Goal: Transaction & Acquisition: Purchase product/service

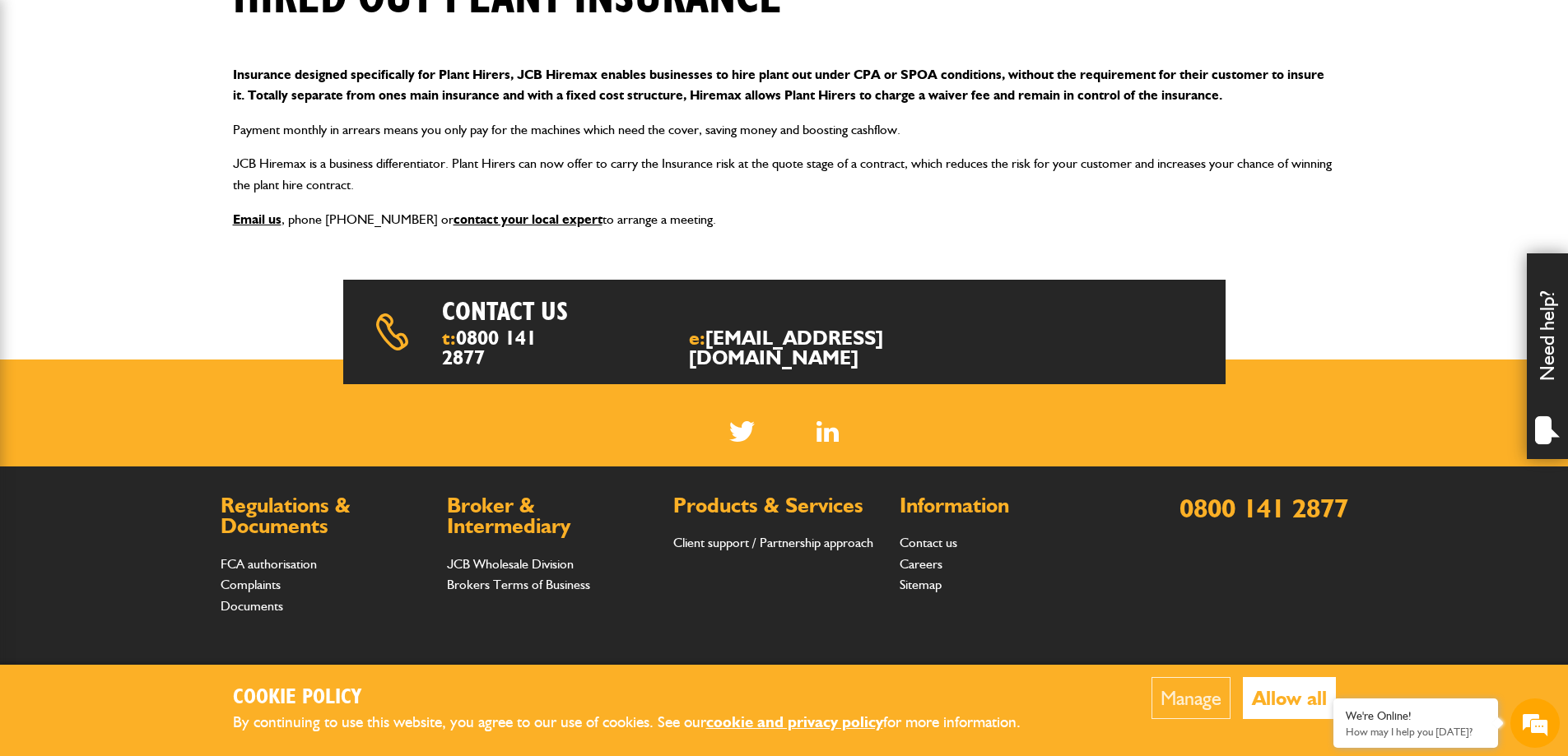
scroll to position [82, 0]
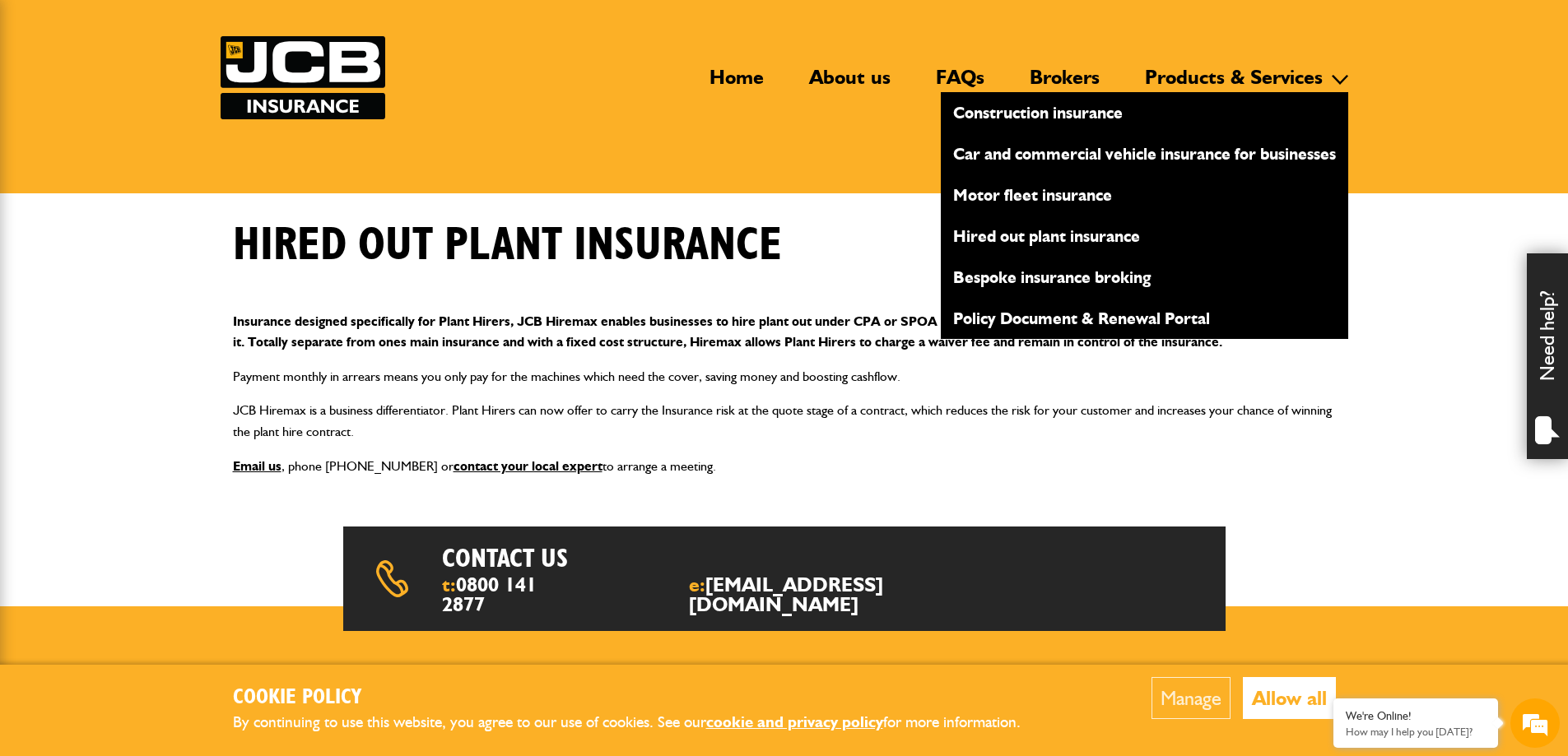
click at [1026, 237] on link "Hired out plant insurance" at bounding box center [1144, 236] width 408 height 28
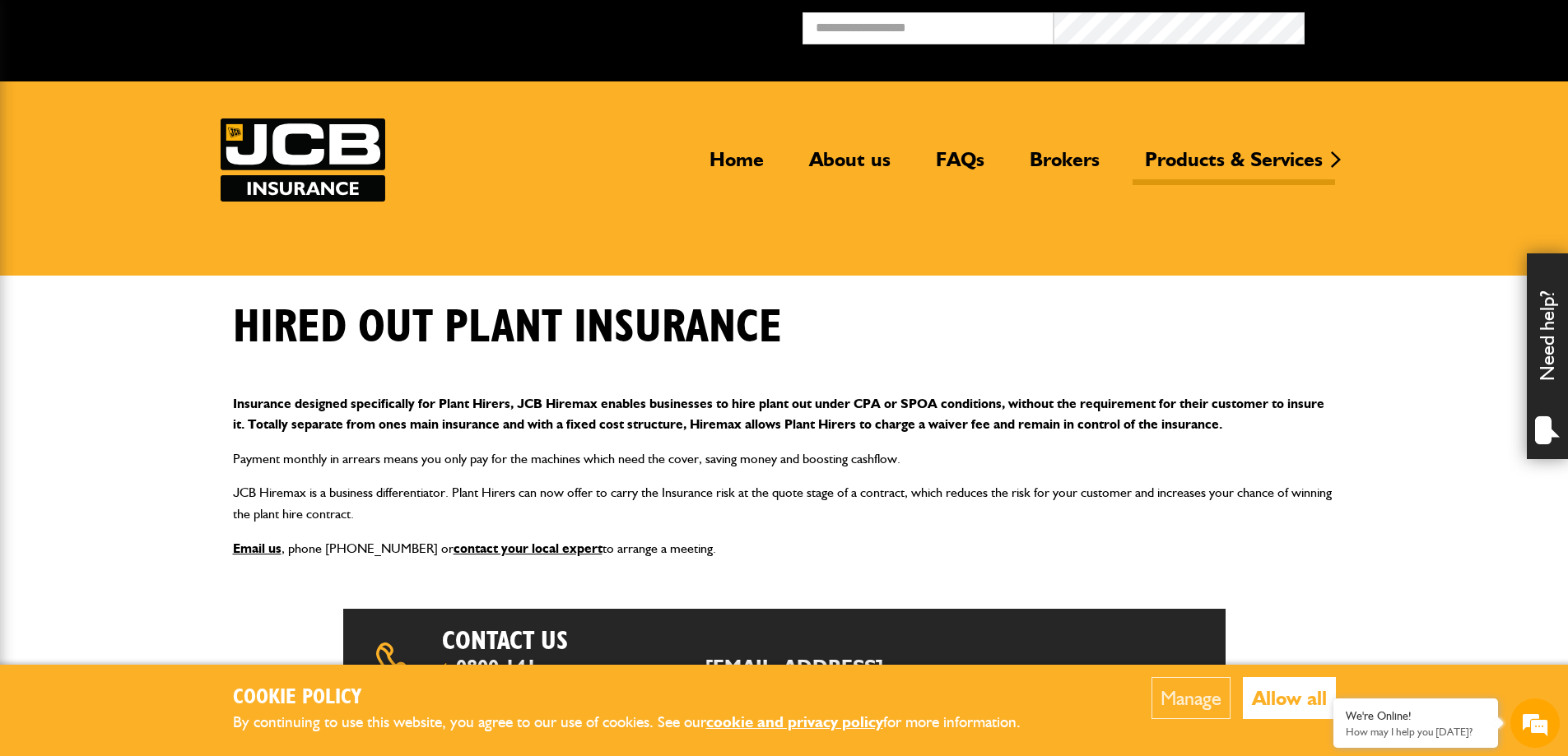
scroll to position [82, 0]
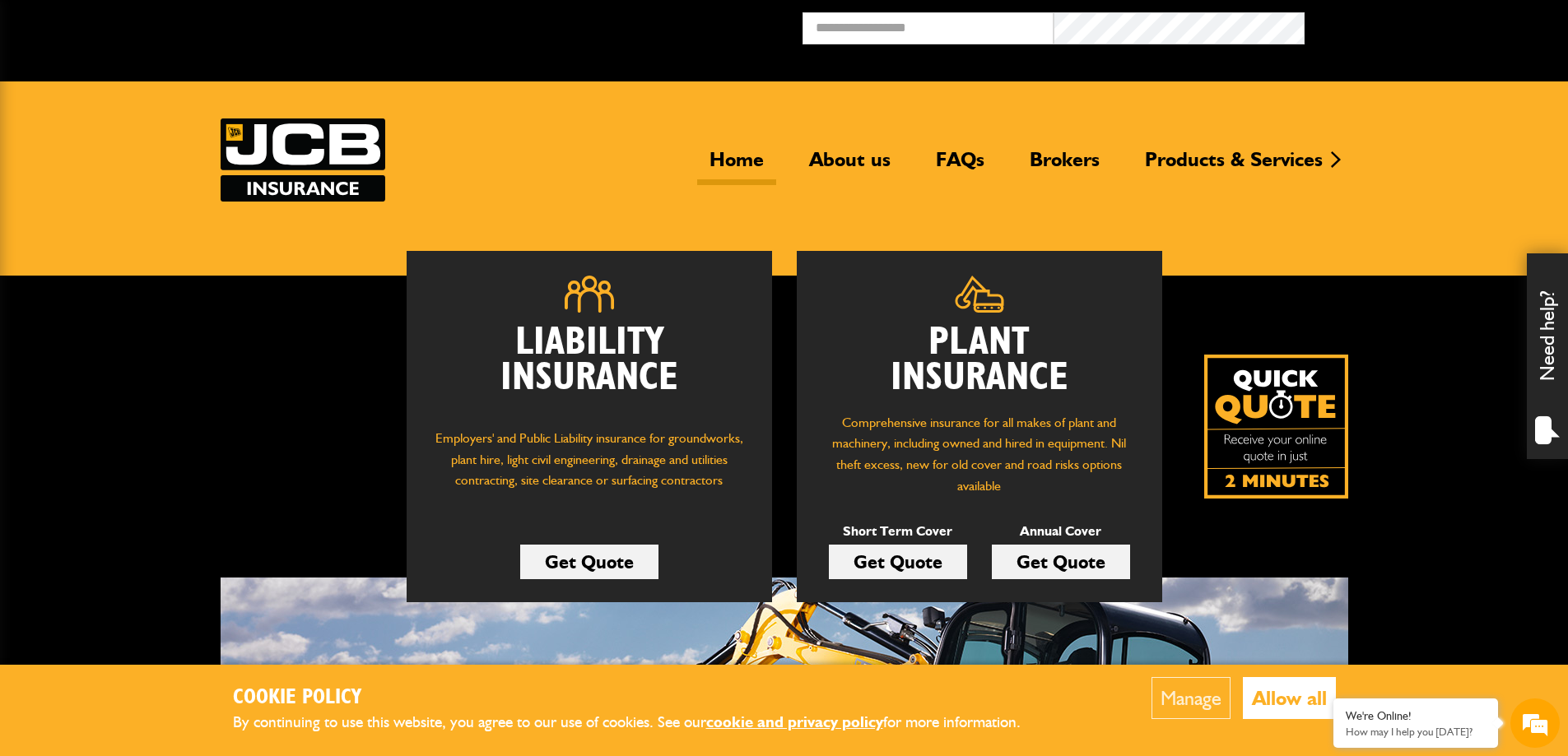
click at [881, 572] on link "Get Quote" at bounding box center [897, 562] width 138 height 35
